Goal: Navigation & Orientation: Find specific page/section

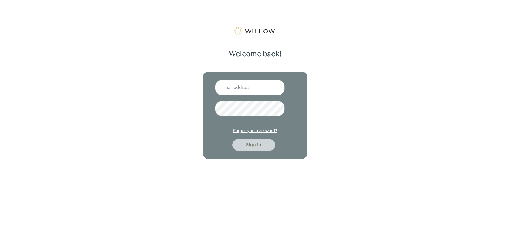
type input "[EMAIL_ADDRESS][PERSON_NAME][DOMAIN_NAME]"
click at [255, 144] on div "Sign in" at bounding box center [253, 145] width 31 height 6
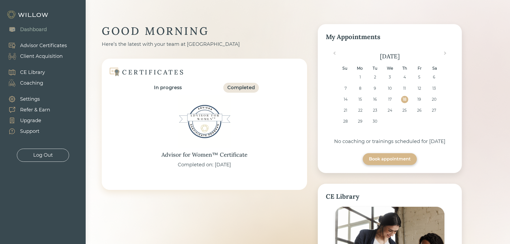
click at [33, 55] on div "Client Acquisition" at bounding box center [41, 56] width 43 height 7
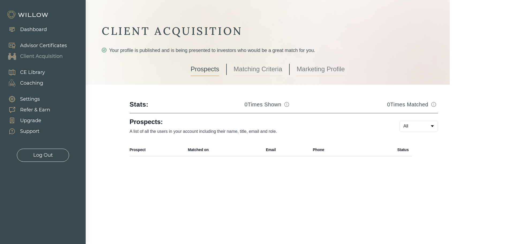
click at [25, 129] on div "Support" at bounding box center [29, 131] width 19 height 7
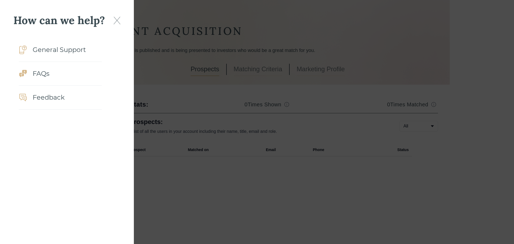
click at [117, 20] on img at bounding box center [116, 21] width 7 height 8
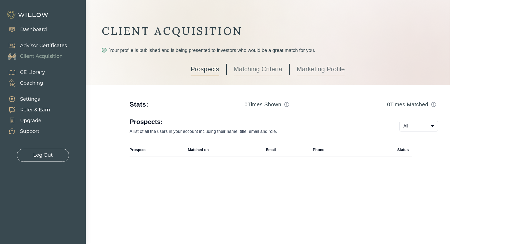
click at [26, 121] on div "Upgrade" at bounding box center [30, 120] width 21 height 7
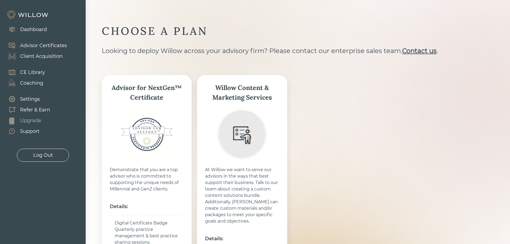
click at [35, 107] on div "Refer & Earn" at bounding box center [35, 109] width 30 height 7
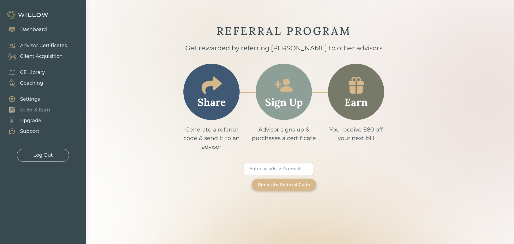
type input "[EMAIL_ADDRESS][PERSON_NAME][DOMAIN_NAME]"
click at [30, 98] on div "Settings" at bounding box center [30, 99] width 20 height 7
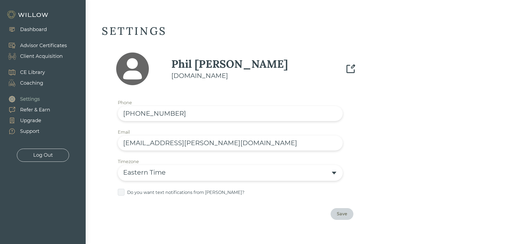
click at [26, 82] on div "Coaching" at bounding box center [31, 82] width 23 height 7
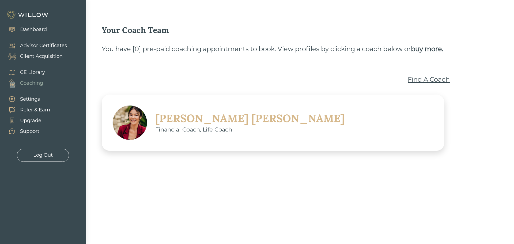
click at [29, 74] on div "CE Library" at bounding box center [32, 72] width 25 height 7
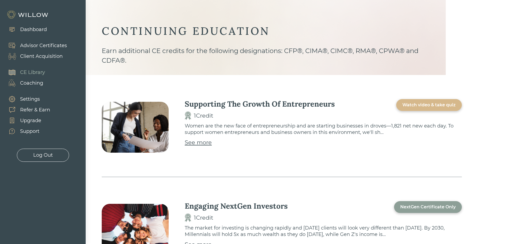
click at [33, 55] on div "Client Acquisition" at bounding box center [41, 56] width 43 height 7
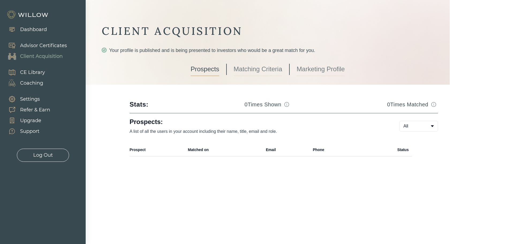
click at [44, 43] on div "Advisor Certificates" at bounding box center [43, 45] width 47 height 7
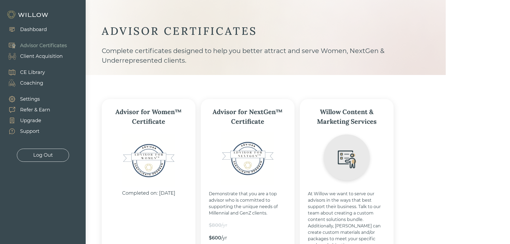
click at [24, 29] on div "Dashboard" at bounding box center [33, 29] width 27 height 7
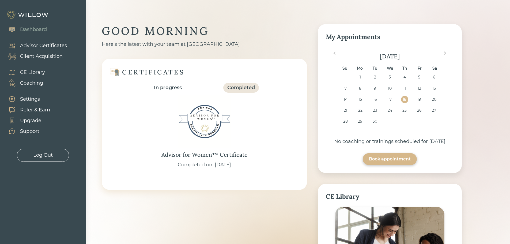
click at [248, 88] on div "Completed" at bounding box center [241, 87] width 28 height 7
click at [31, 30] on div "Dashboard" at bounding box center [33, 29] width 27 height 7
click at [35, 151] on div "Log Out" at bounding box center [43, 154] width 20 height 7
